Goal: Navigation & Orientation: Find specific page/section

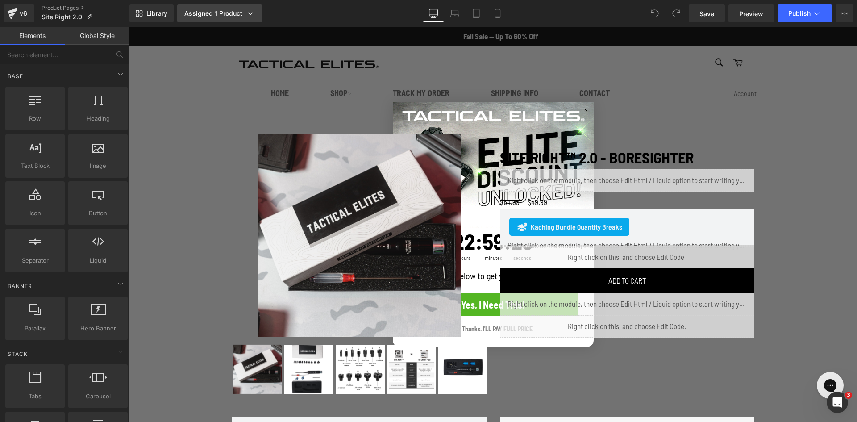
click at [250, 12] on icon at bounding box center [250, 13] width 9 height 9
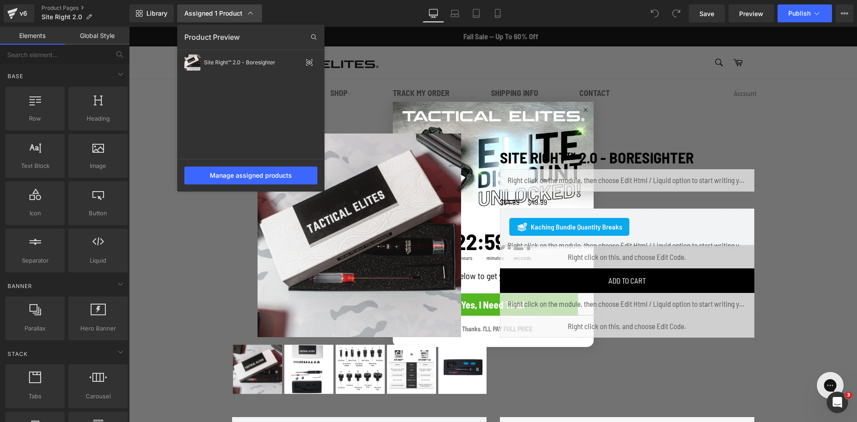
click at [250, 12] on icon at bounding box center [250, 13] width 9 height 9
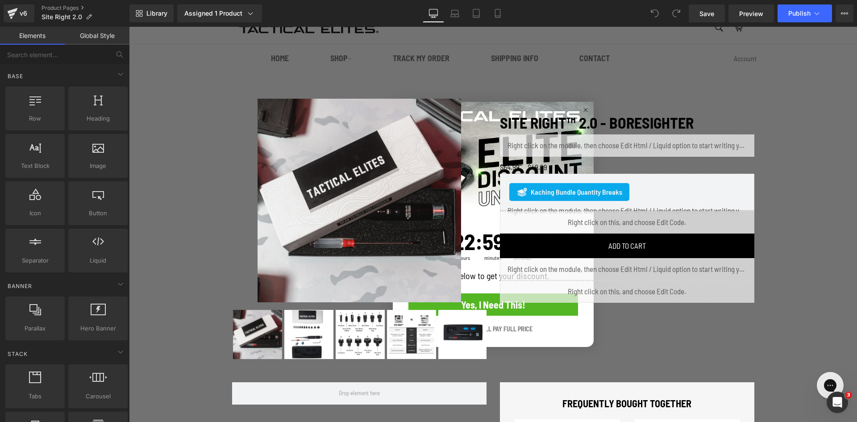
scroll to position [45, 0]
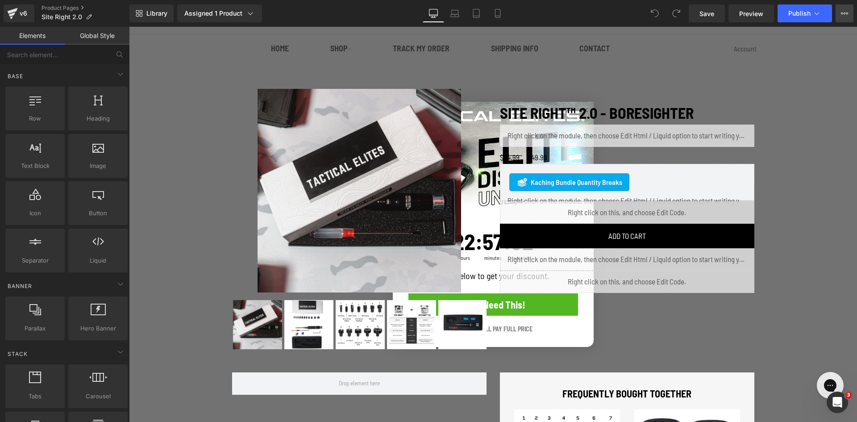
click at [849, 9] on button "View Live Page View with current Template Save Template to Library Schedule Pub…" at bounding box center [845, 13] width 18 height 18
